Goal: Information Seeking & Learning: Check status

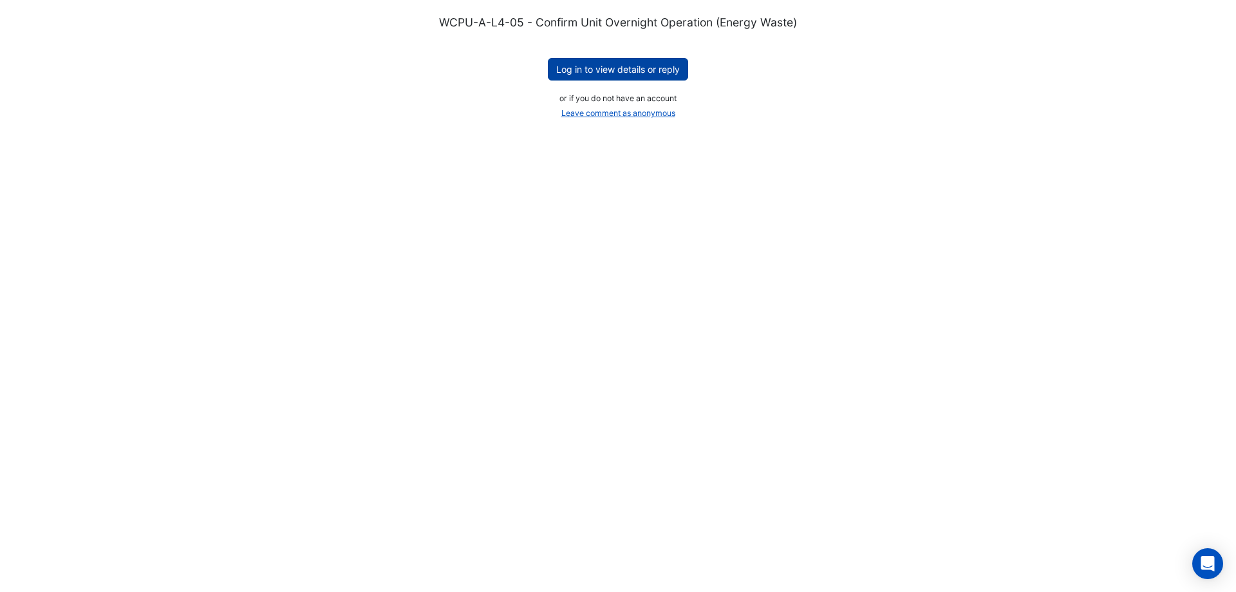
click at [617, 66] on button "Log in to view details or reply" at bounding box center [618, 69] width 140 height 23
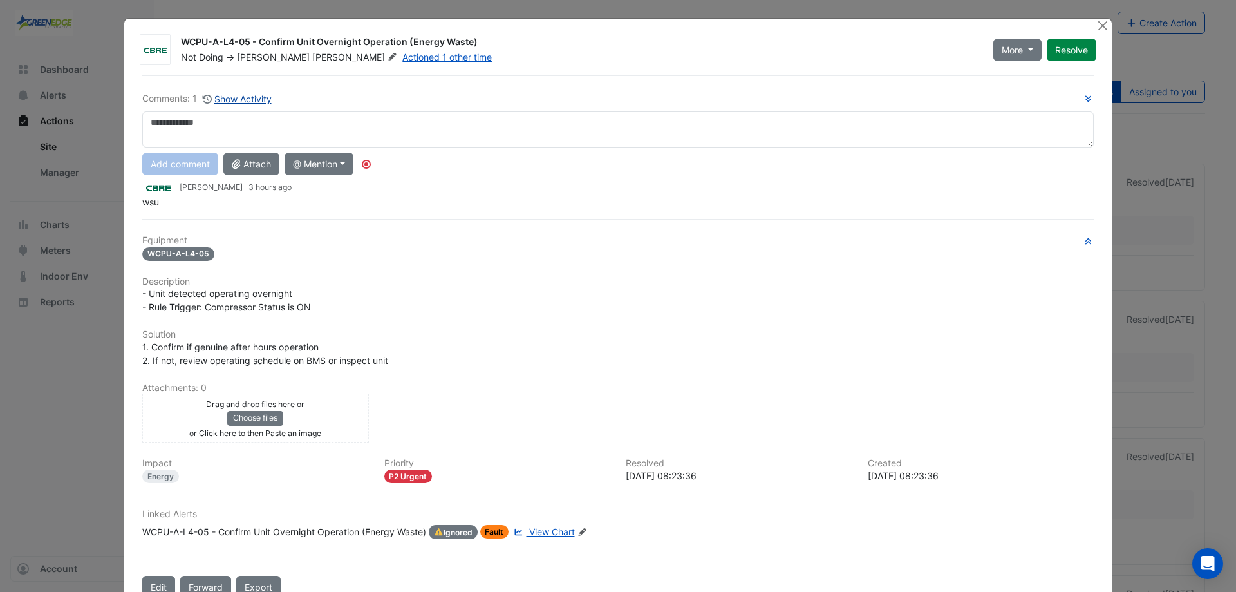
click at [243, 95] on button "Show Activity" at bounding box center [237, 98] width 70 height 15
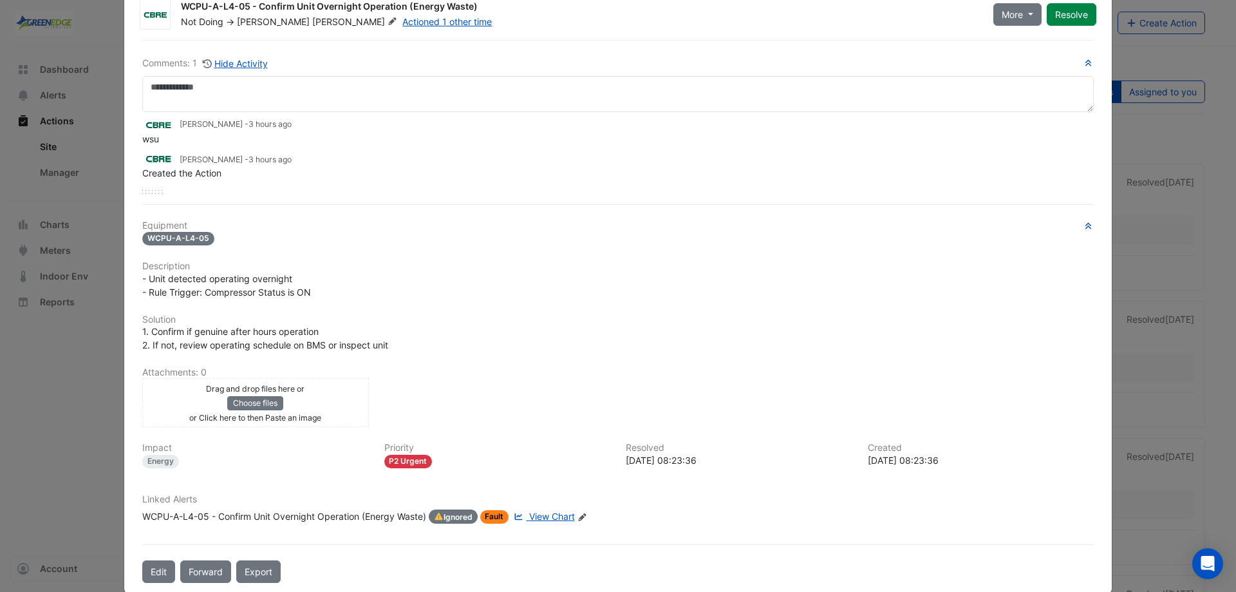
scroll to position [55, 0]
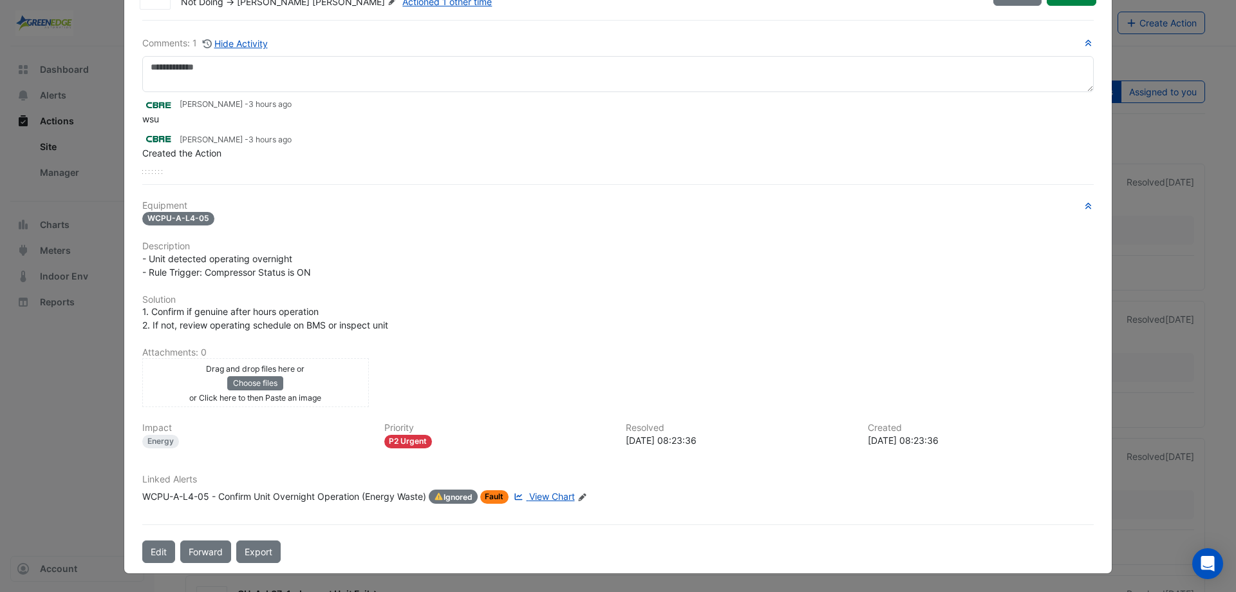
click at [548, 496] on span "View Chart" at bounding box center [552, 496] width 46 height 11
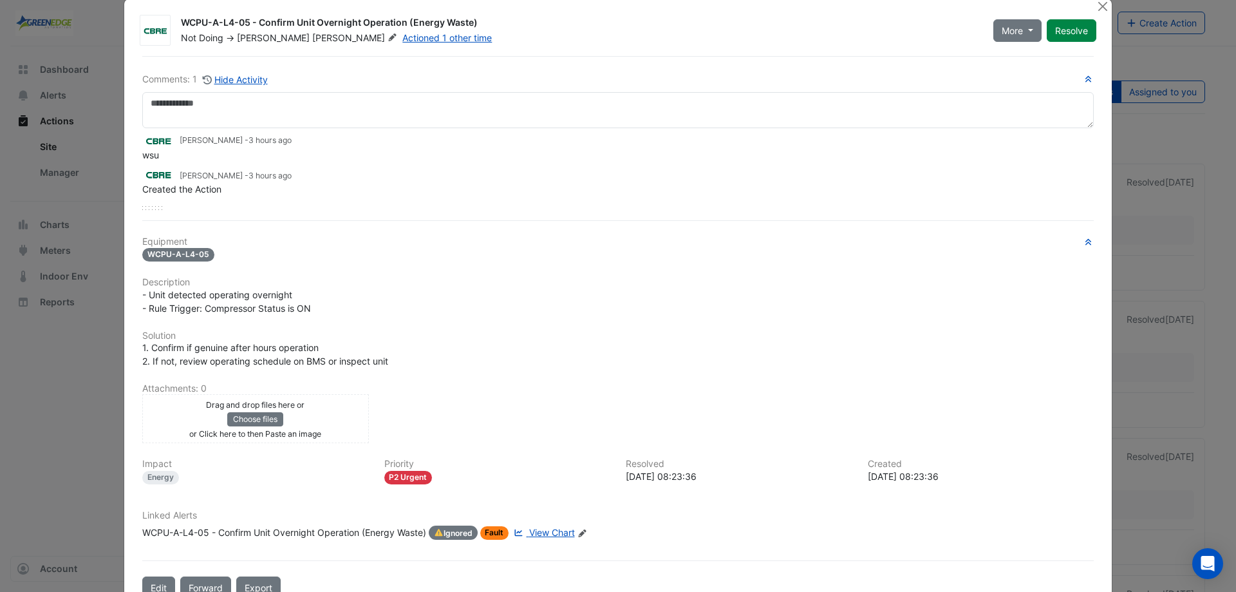
scroll to position [0, 0]
